Goal: Information Seeking & Learning: Find specific fact

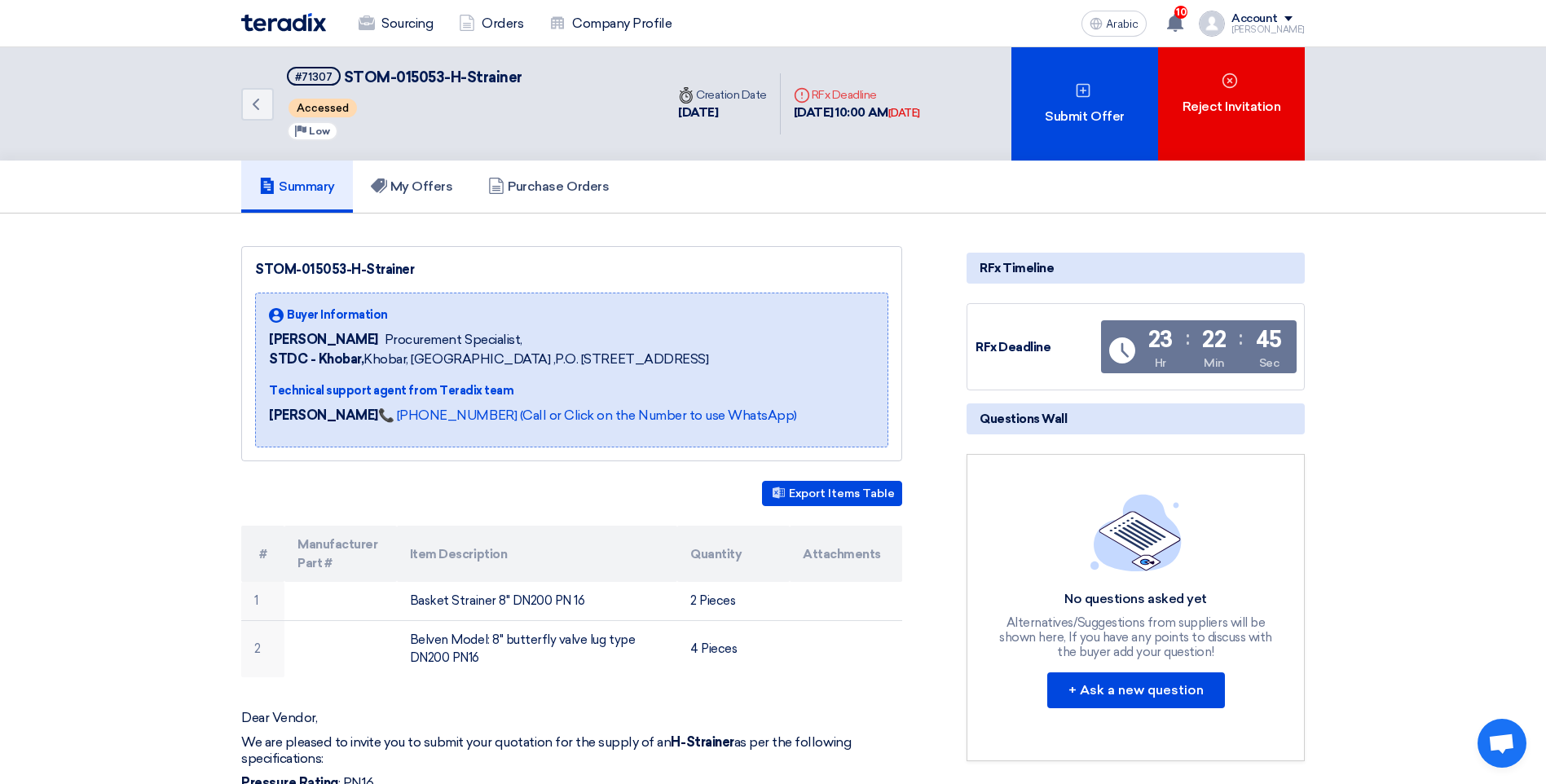
click at [292, 193] on font "Summary" at bounding box center [307, 186] width 56 height 15
click at [290, 186] on font "Summary" at bounding box center [307, 186] width 56 height 15
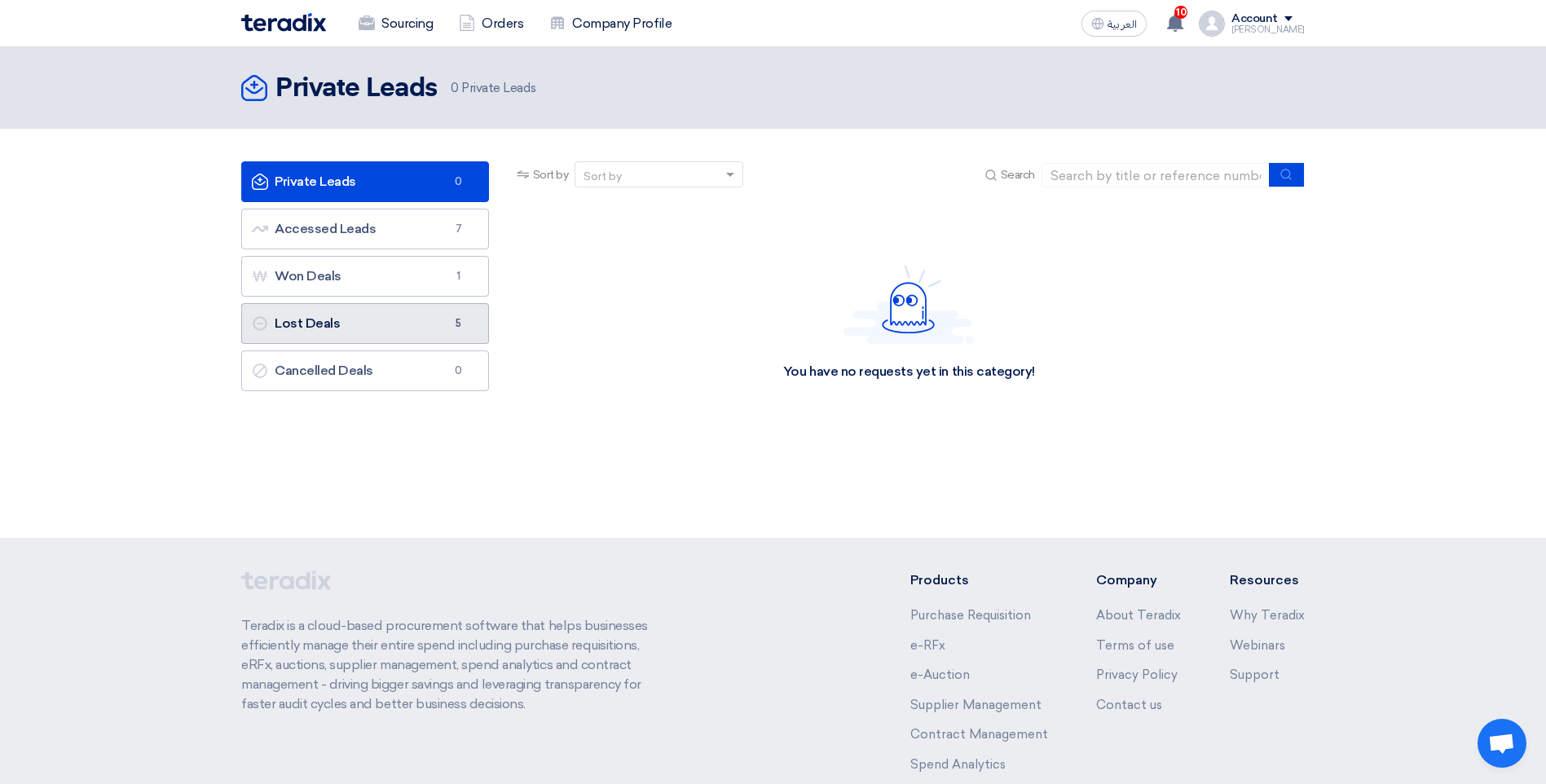
click at [385, 322] on link "Lost Deals Lost Deals 5" at bounding box center [365, 323] width 248 height 41
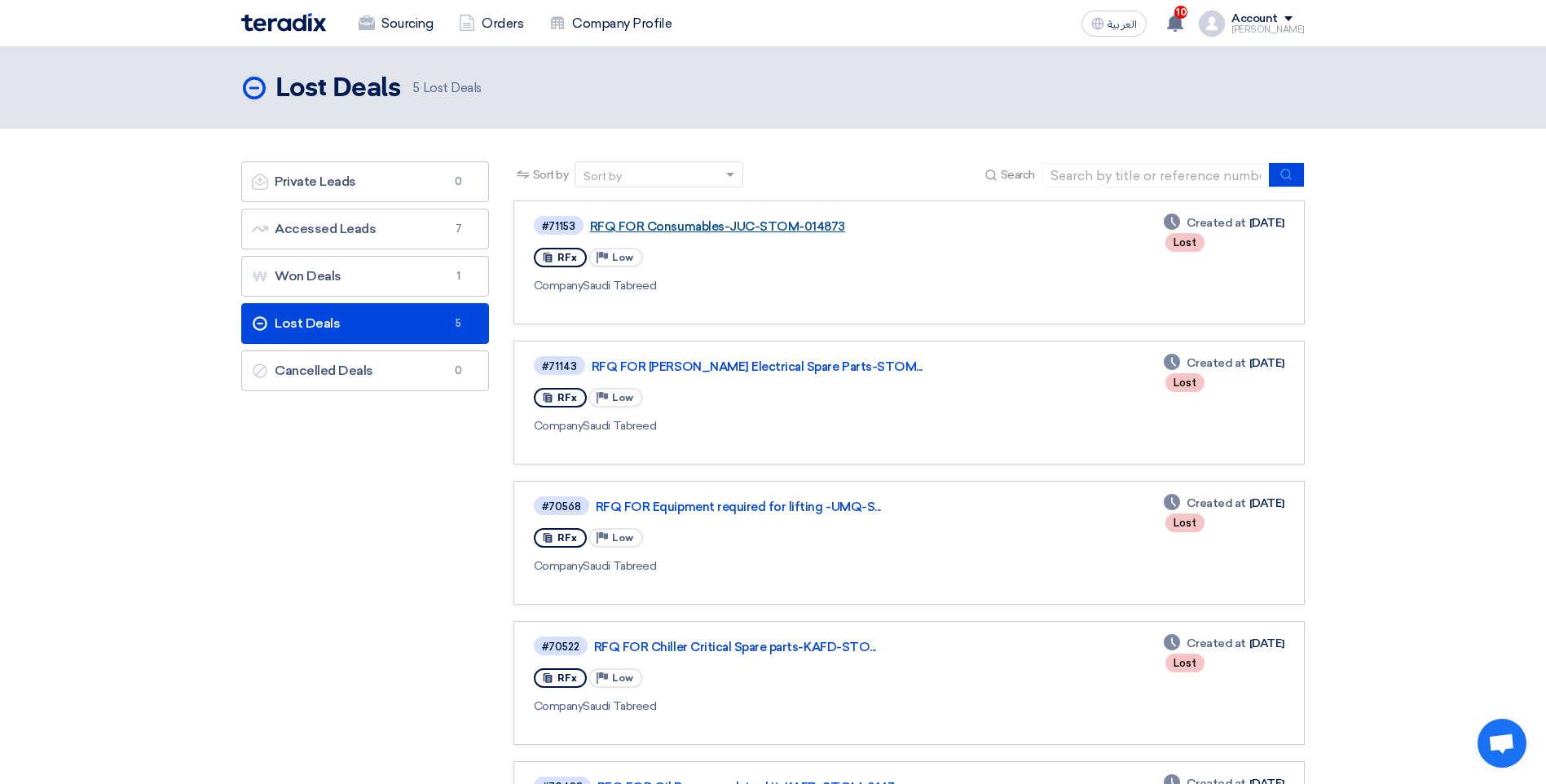
click at [661, 228] on link "RFQ FOR Consumables-JUC-STOM-014873" at bounding box center [794, 227] width 407 height 15
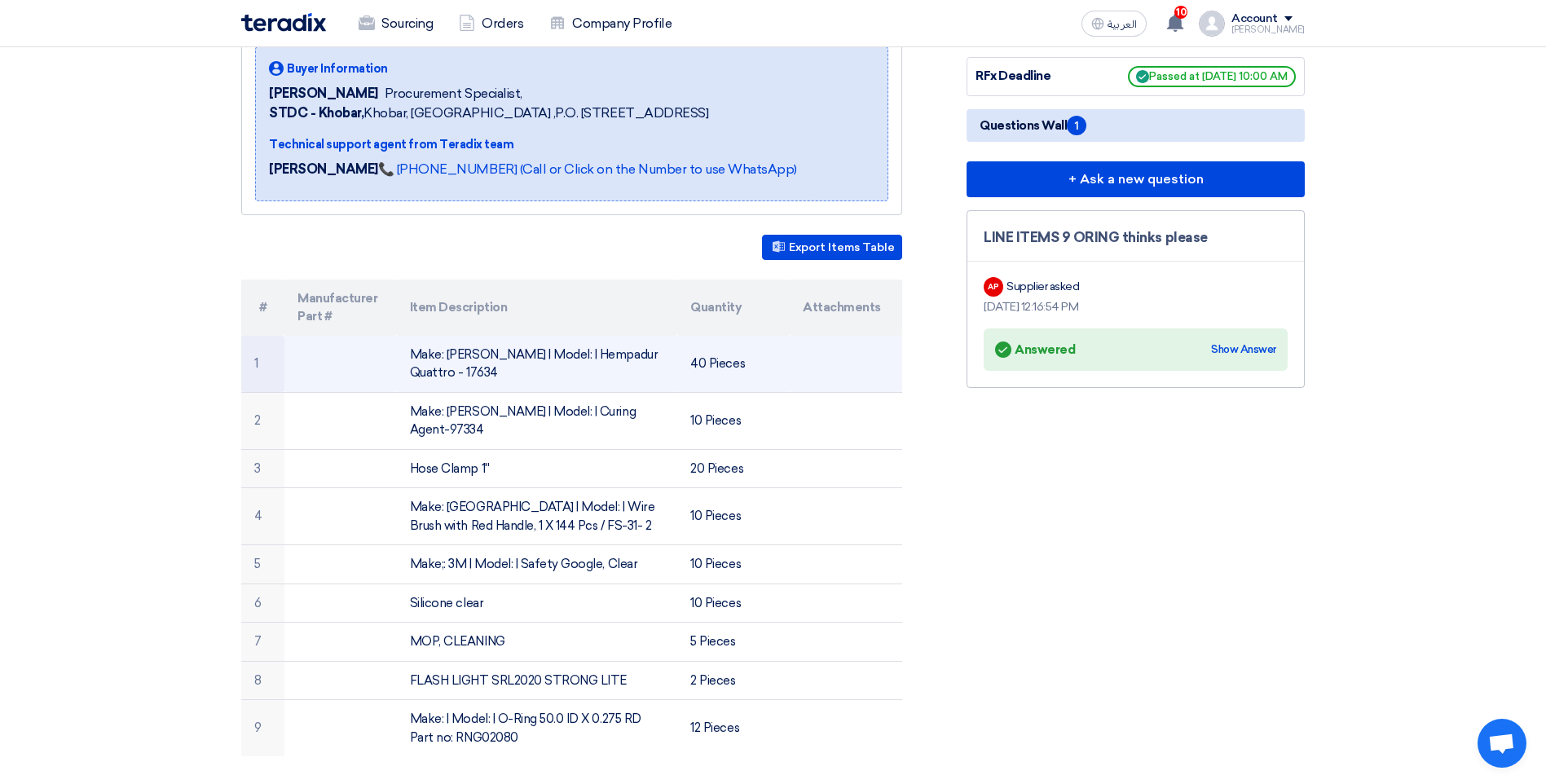
scroll to position [245, 0]
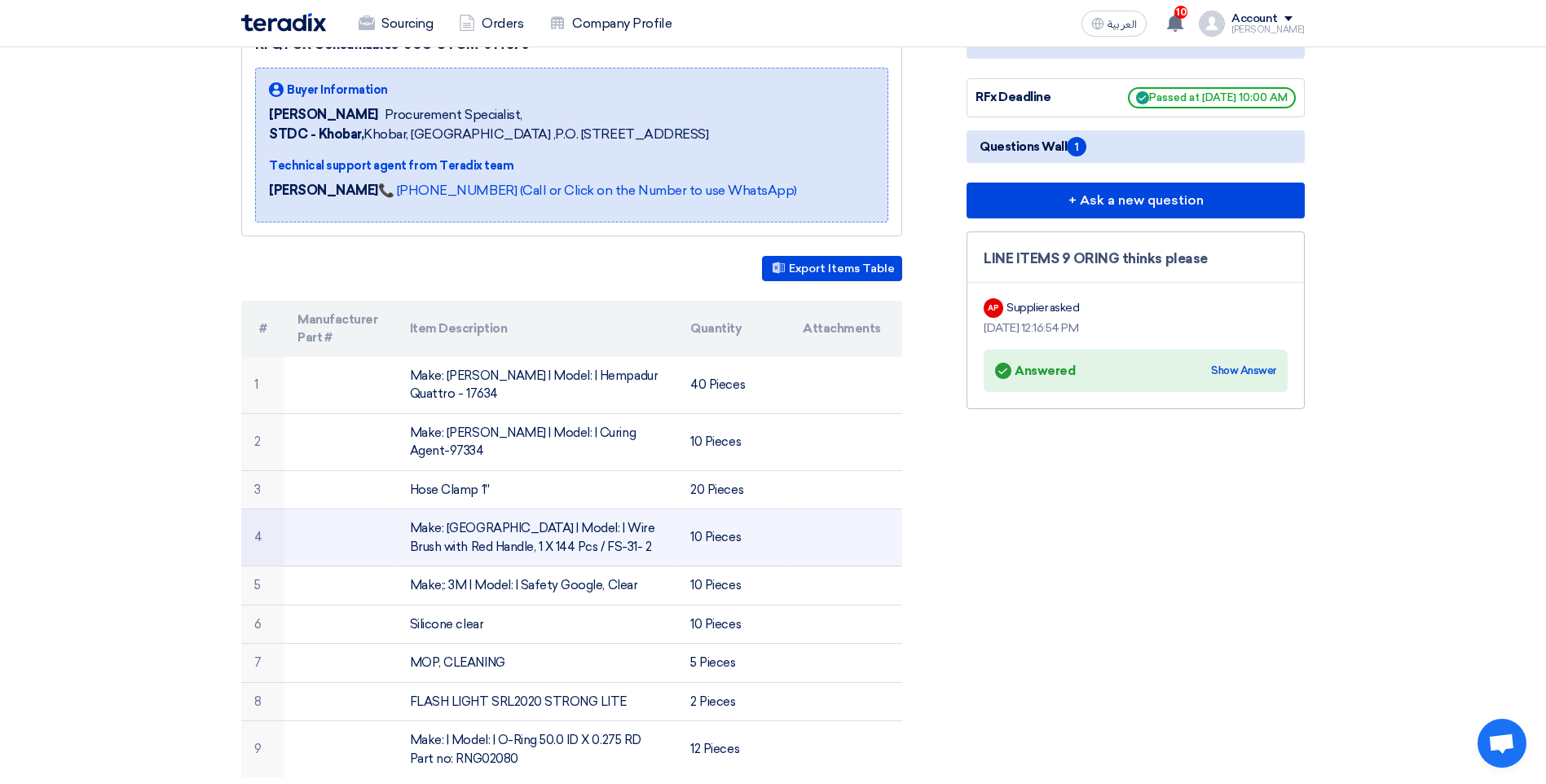
click at [558, 522] on td "Make: [GEOGRAPHIC_DATA] | Model: | Wire Brush with Red Handle, 1 X 144 Pcs / FS…" at bounding box center [538, 538] width 282 height 57
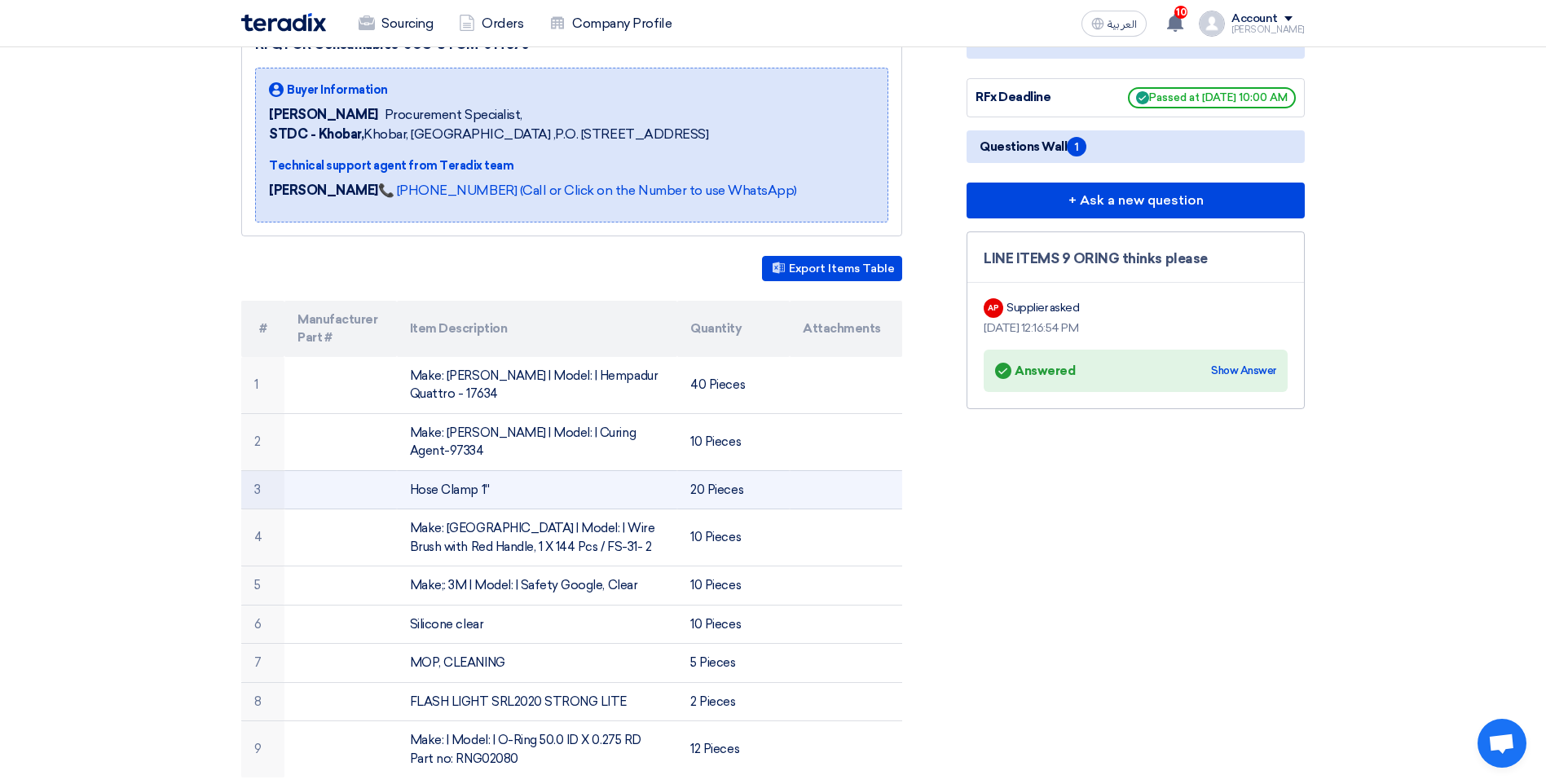
click at [499, 470] on td "Hose Clamp 1''" at bounding box center [538, 489] width 282 height 39
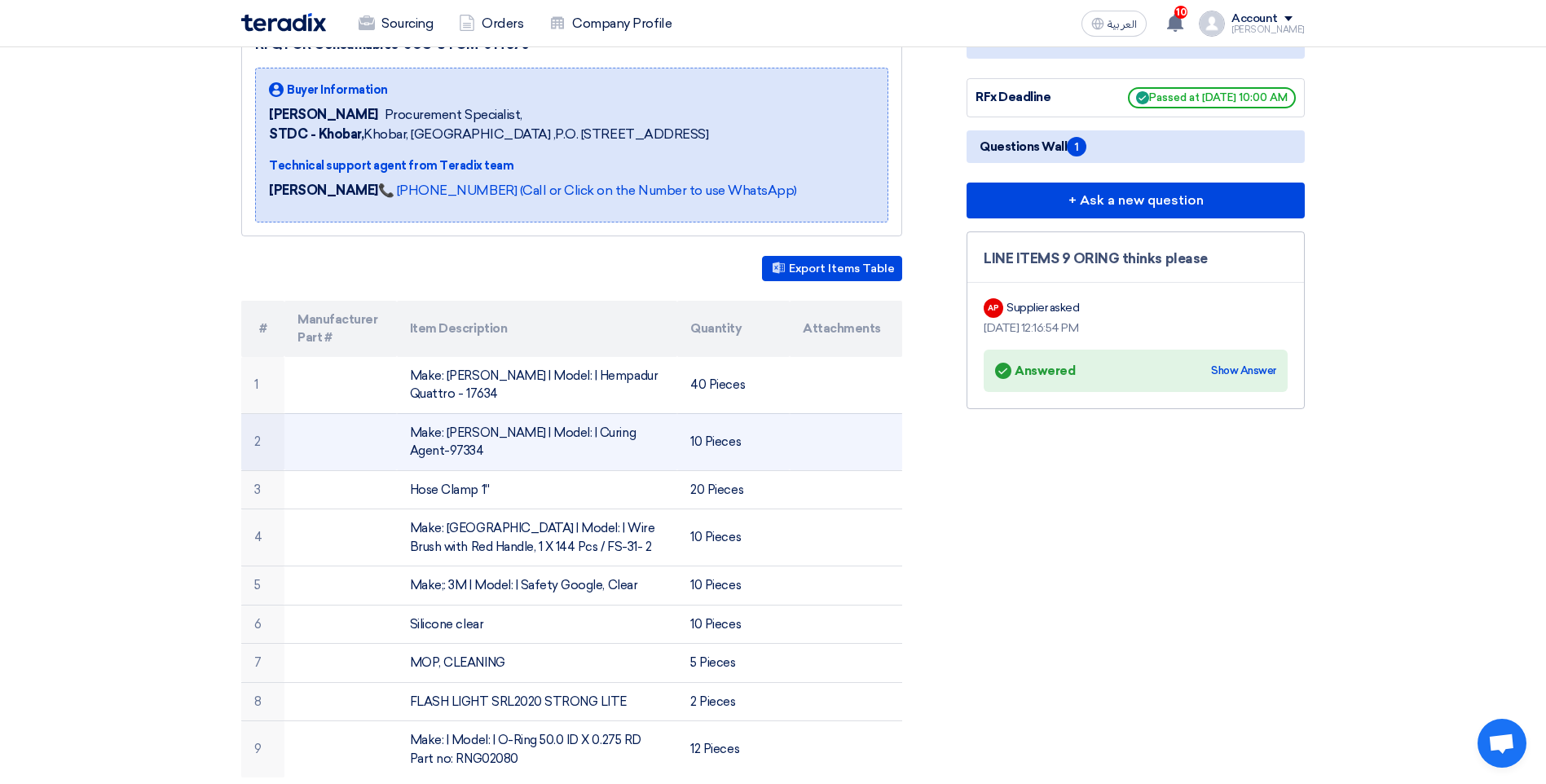
click at [468, 418] on td "Make: [PERSON_NAME] | Model: | Curing Agent-97334" at bounding box center [538, 441] width 282 height 57
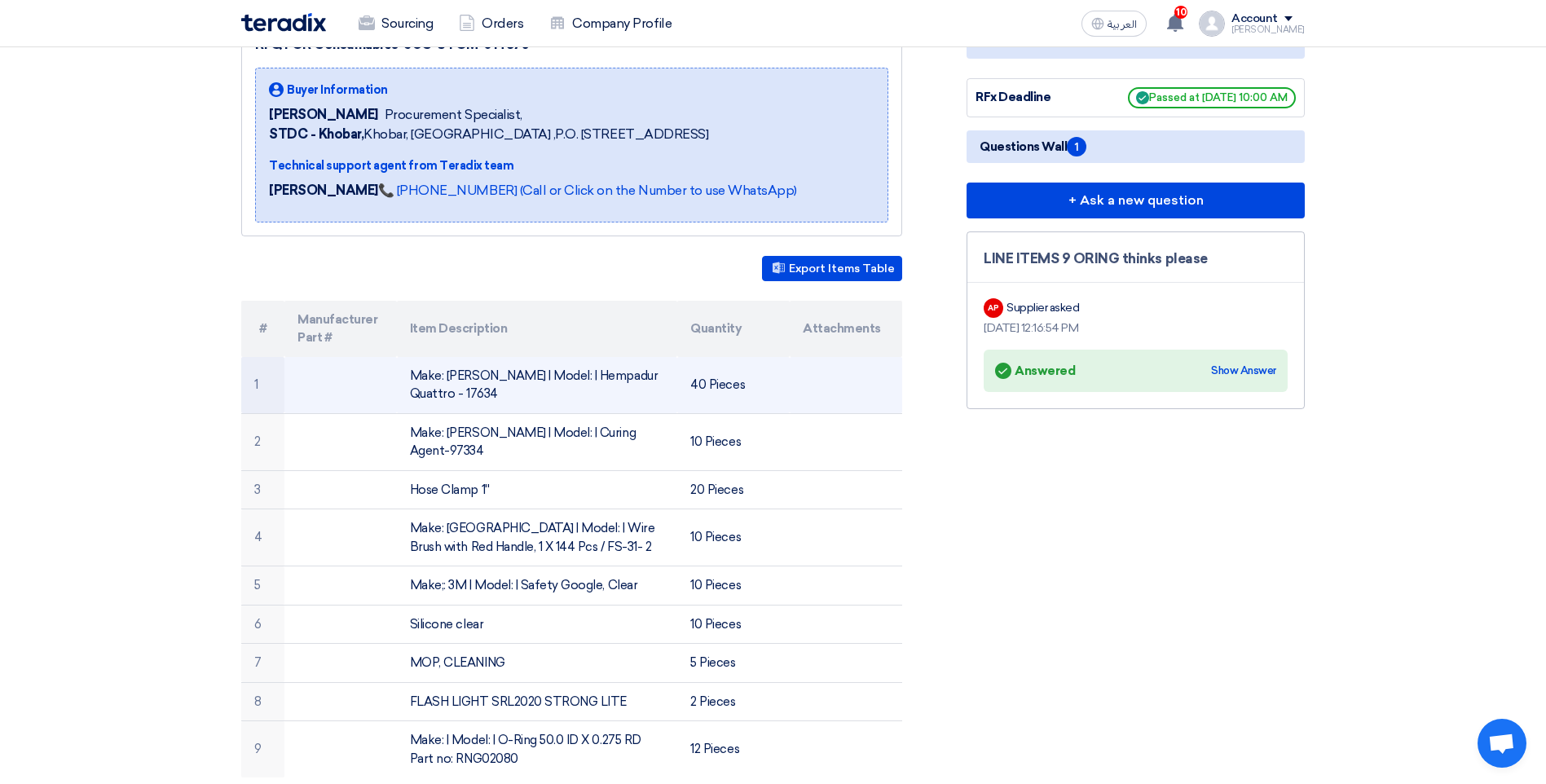
click at [379, 372] on td at bounding box center [340, 385] width 112 height 57
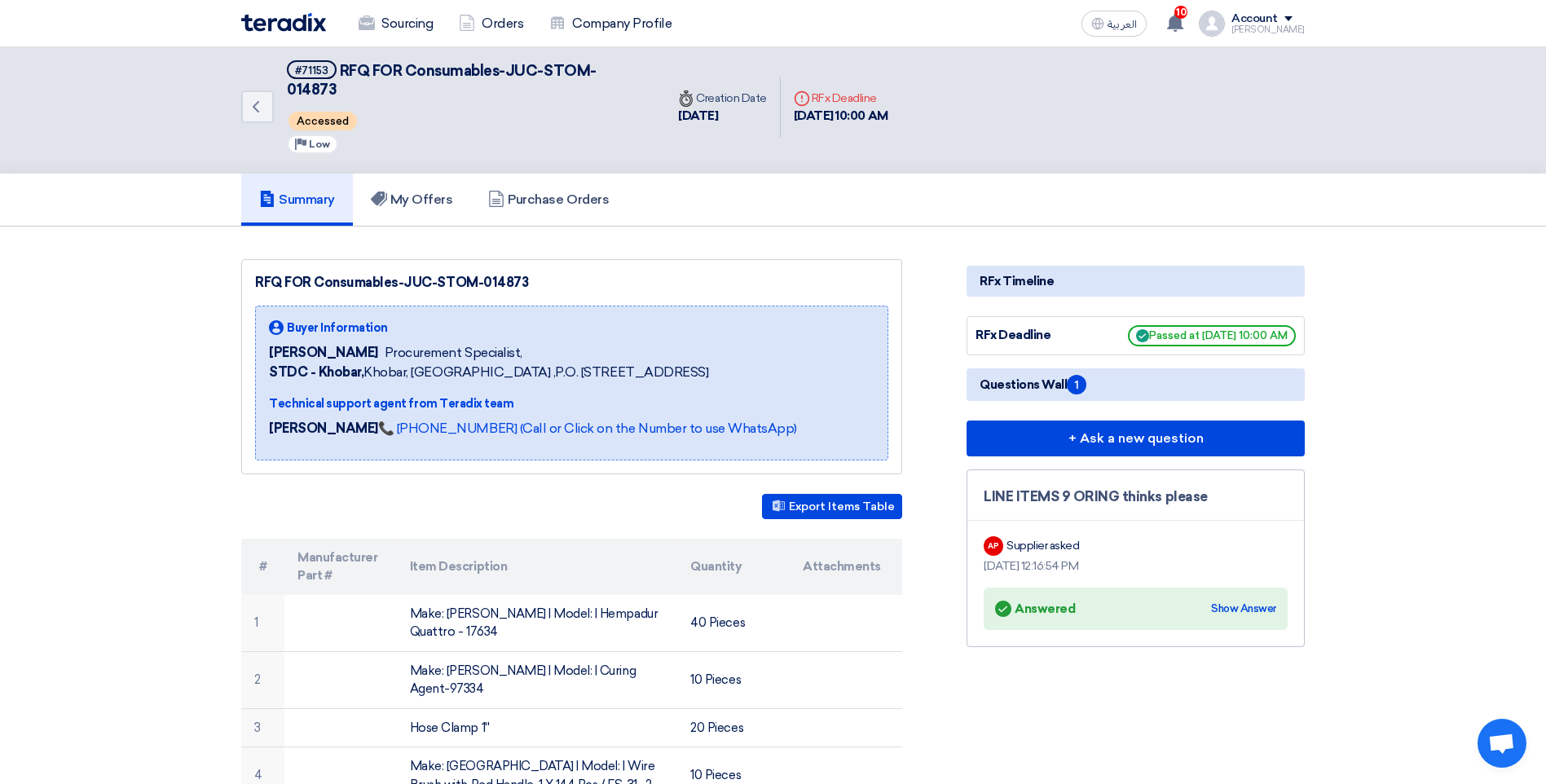
scroll to position [0, 0]
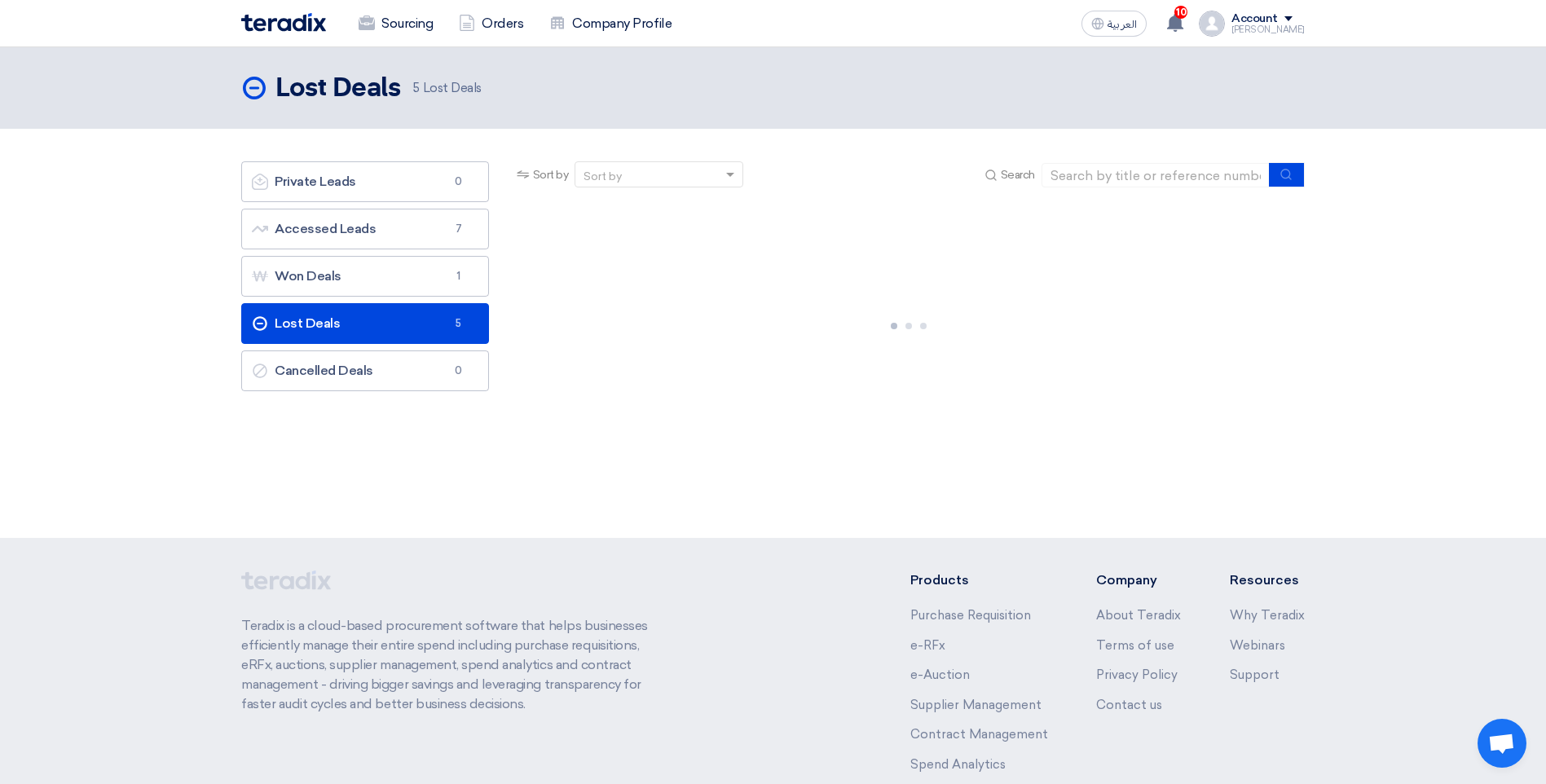
click at [391, 317] on link "Lost Deals Lost Deals 5" at bounding box center [365, 323] width 248 height 41
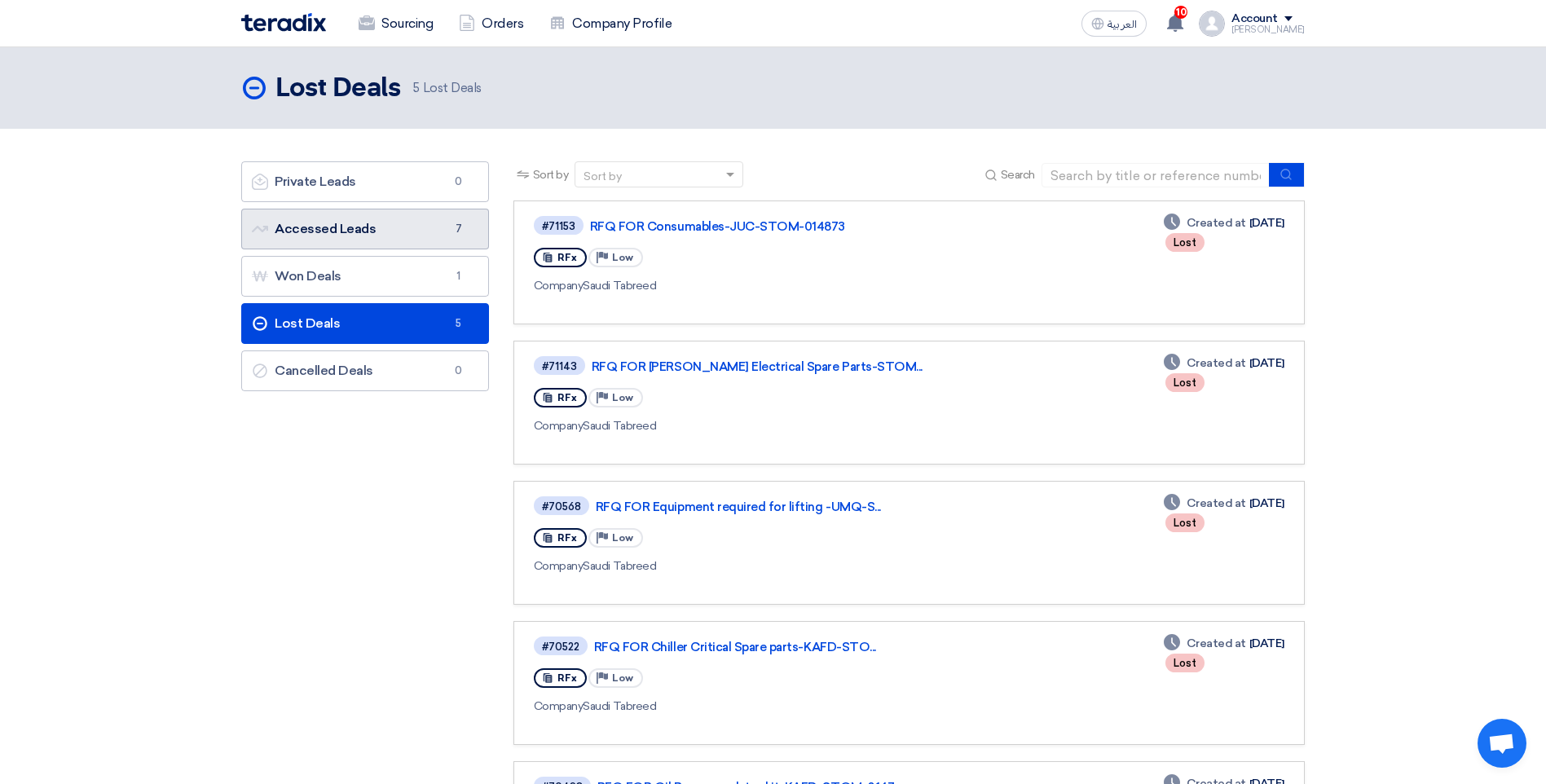
click at [368, 224] on link "Accessed Leads Accessed Leads 7" at bounding box center [365, 229] width 248 height 41
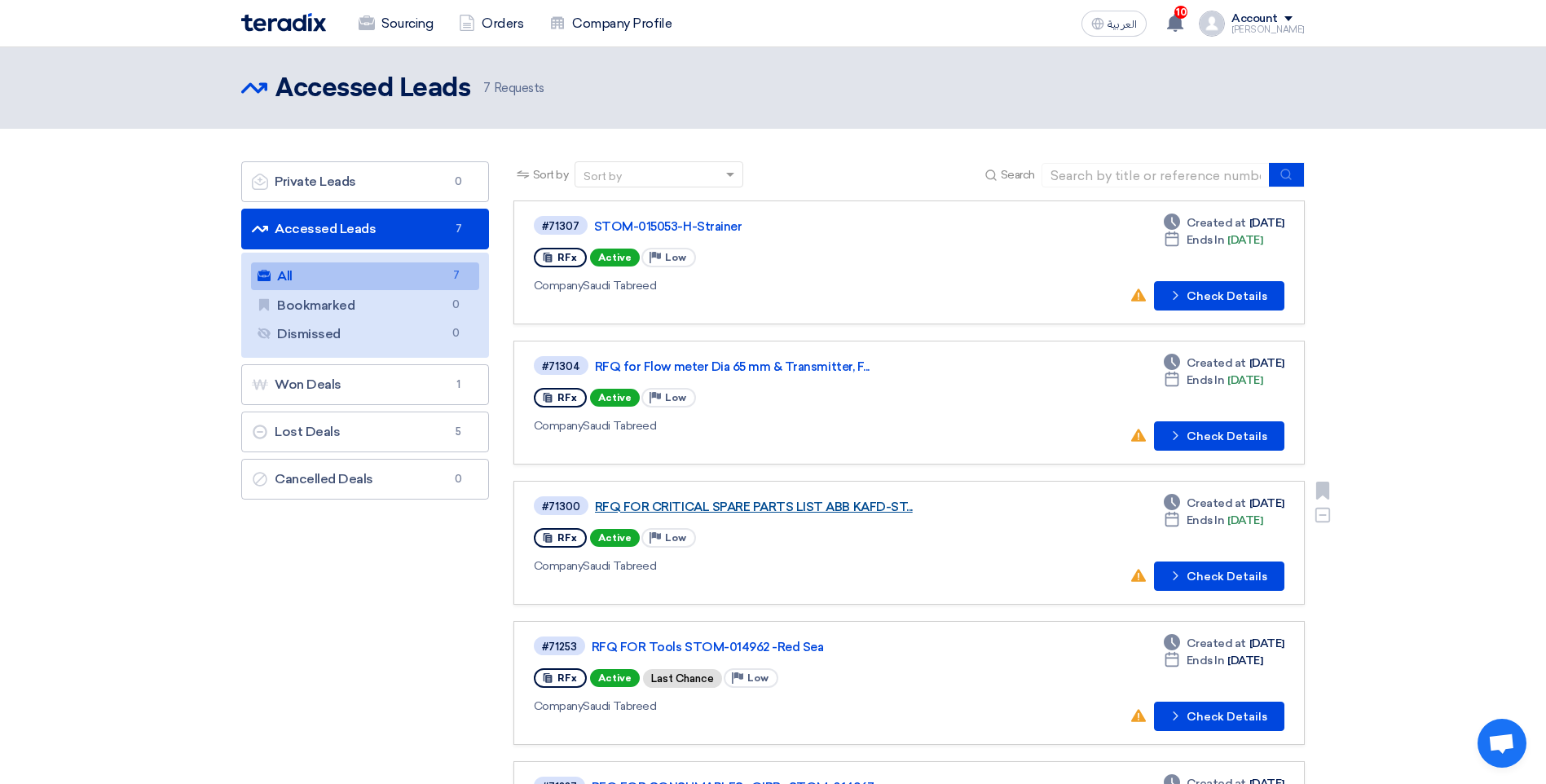
click at [776, 513] on link "RFQ FOR CRITICAL SPARE PARTS LIST ABB KAFD-ST..." at bounding box center [799, 507] width 407 height 15
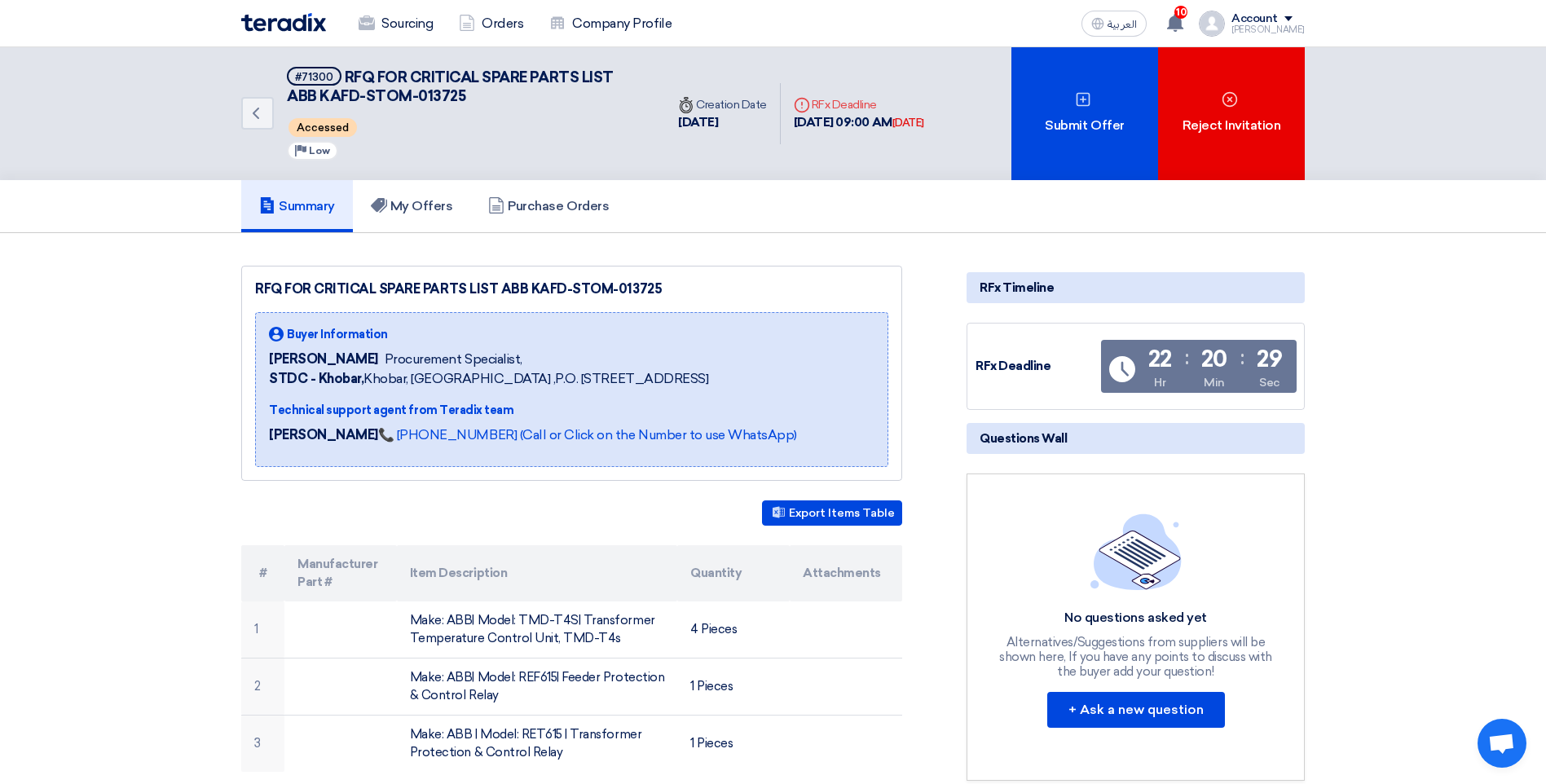
scroll to position [81, 0]
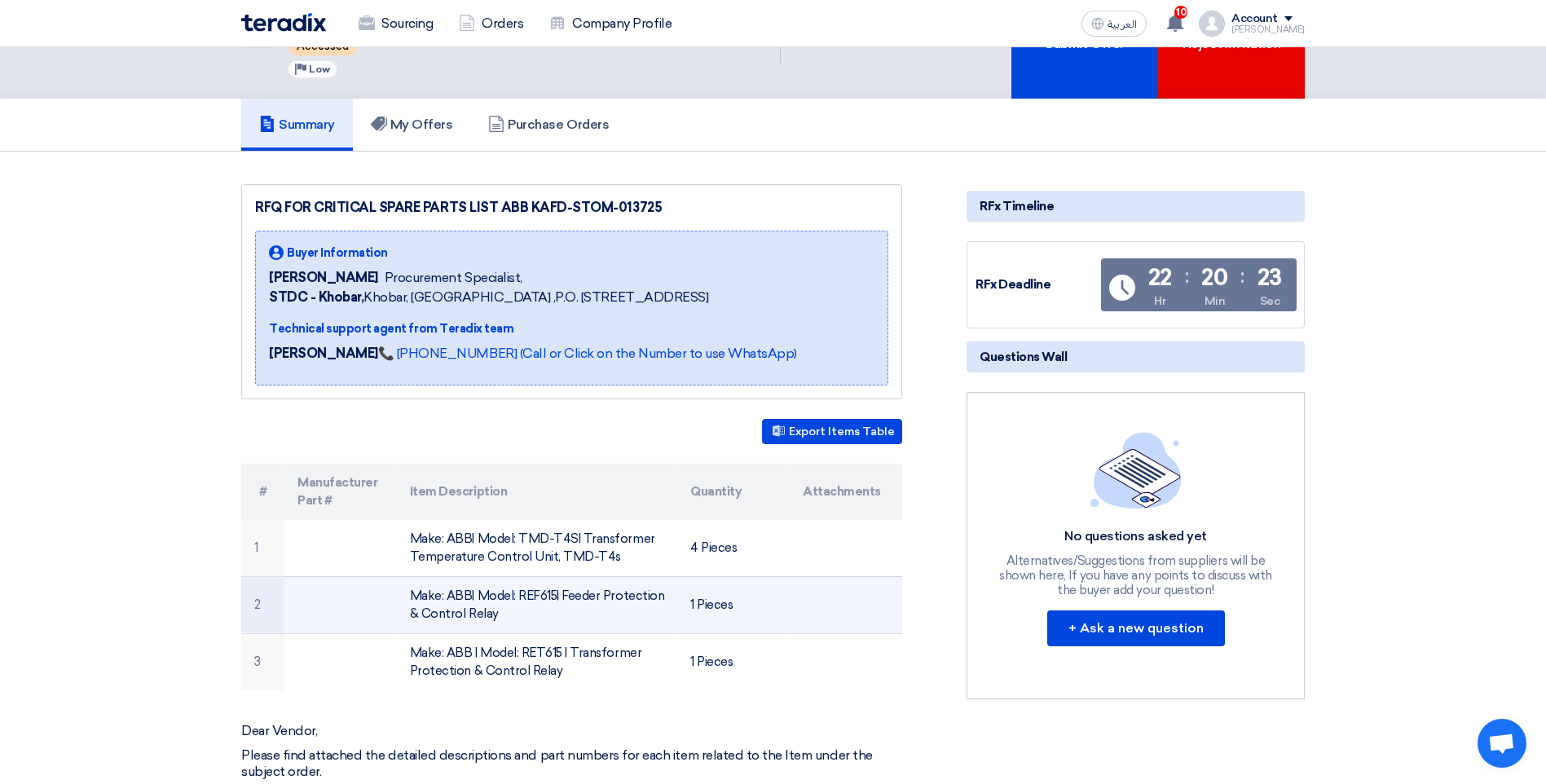
drag, startPoint x: 527, startPoint y: 622, endPoint x: 516, endPoint y: 585, distance: 38.6
click at [516, 585] on td "Make: ABB| Model: REF615| Feeder Protection & Control Relay" at bounding box center [538, 605] width 282 height 57
copy td "REF615| Feeder Protection & Control Relay"
